Goal: Use online tool/utility: Utilize a website feature to perform a specific function

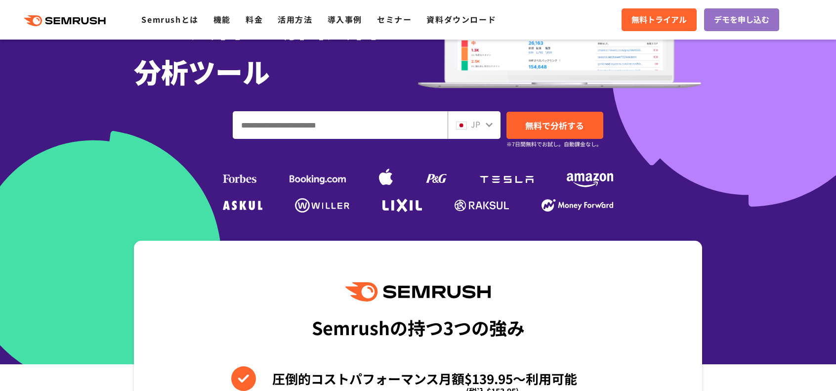
scroll to position [247, 0]
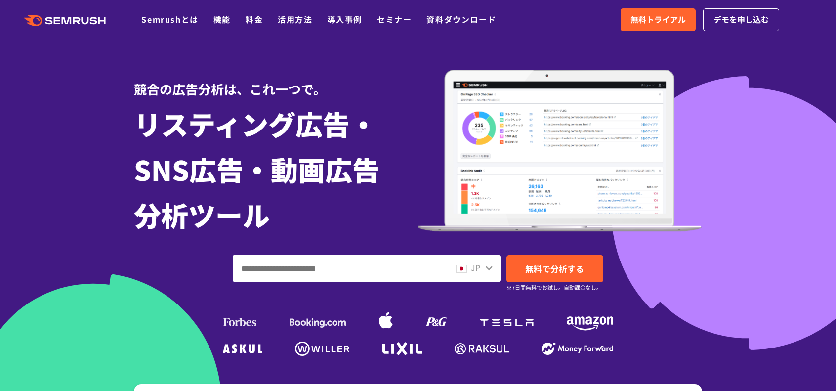
click at [286, 264] on input "ドメイン、キーワードまたはURLを入力してください" at bounding box center [340, 268] width 214 height 27
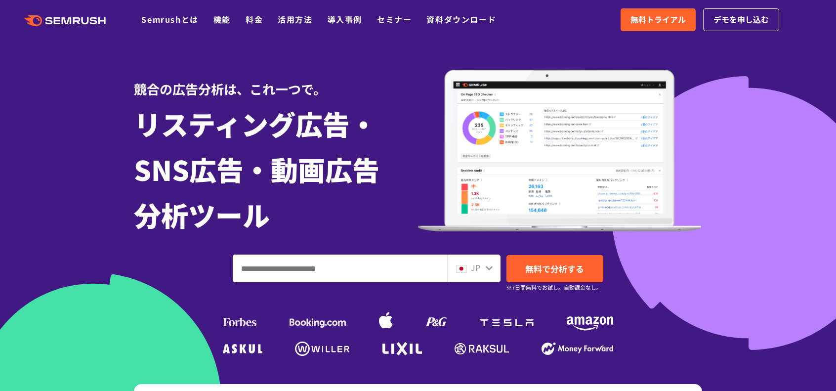
click at [286, 264] on input "ドメイン、キーワードまたはURLを入力してください" at bounding box center [340, 268] width 214 height 27
type input "*"
type input "*********"
click at [512, 266] on link "無料で分析する" at bounding box center [554, 268] width 97 height 27
click at [547, 273] on span "無料で分析する" at bounding box center [554, 268] width 59 height 12
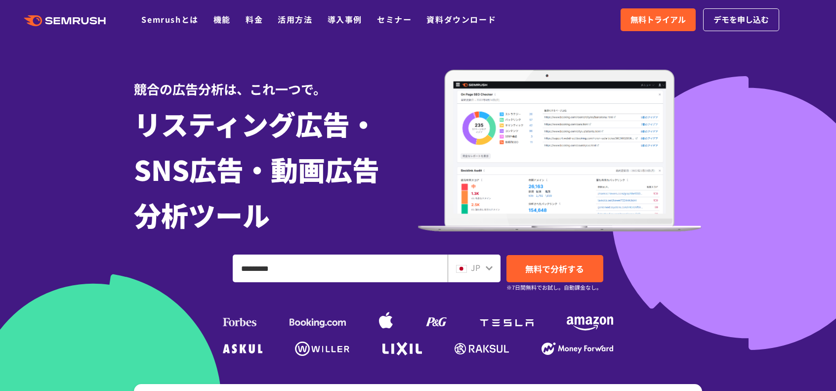
click at [493, 269] on div "JP" at bounding box center [474, 268] width 53 height 28
click at [486, 269] on icon at bounding box center [489, 268] width 8 height 8
click at [474, 272] on span "JP" at bounding box center [475, 267] width 9 height 12
click at [494, 270] on div "JP" at bounding box center [474, 268] width 53 height 28
click at [490, 265] on icon at bounding box center [489, 268] width 8 height 8
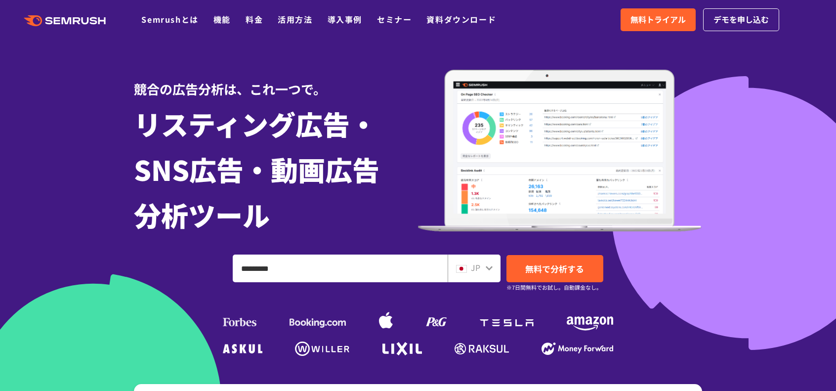
click at [490, 265] on icon at bounding box center [489, 268] width 8 height 8
click at [490, 266] on icon at bounding box center [489, 268] width 8 height 8
